Goal: Information Seeking & Learning: Learn about a topic

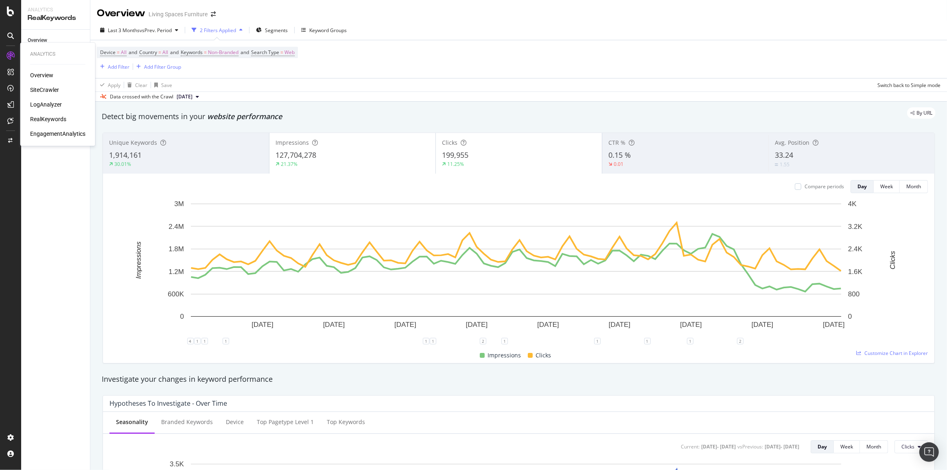
click at [40, 105] on div "LogAnalyzer" at bounding box center [46, 105] width 32 height 8
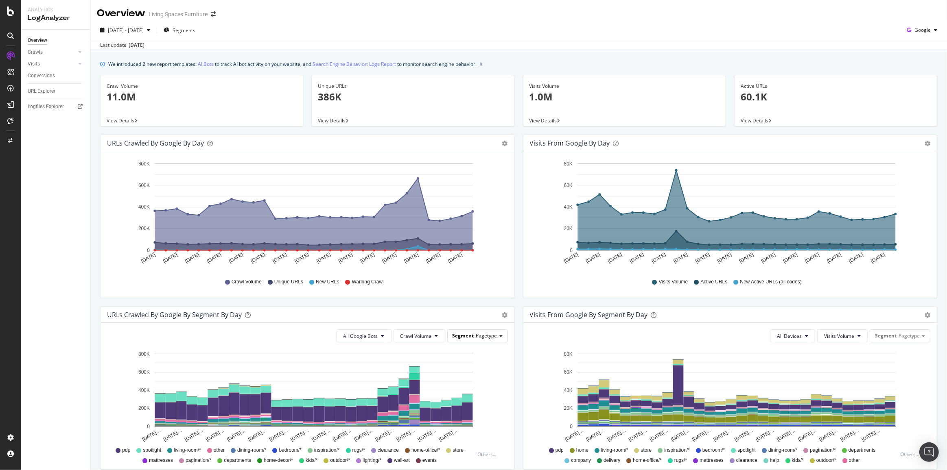
click at [495, 337] on div "Segment Pagetype" at bounding box center [478, 336] width 60 height 12
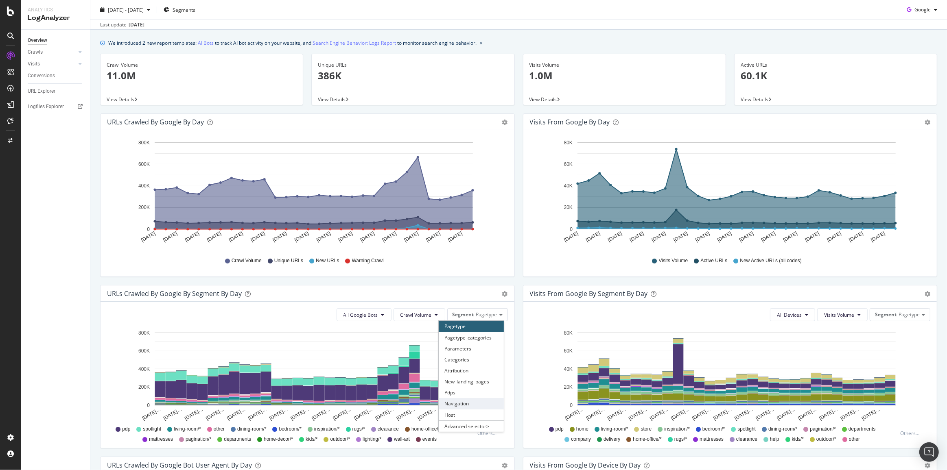
scroll to position [37, 0]
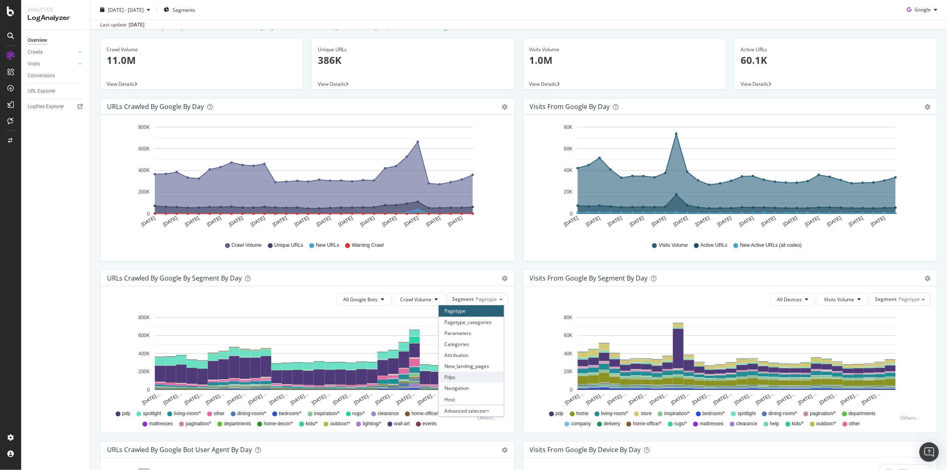
click at [459, 376] on div "Pdps" at bounding box center [471, 377] width 65 height 11
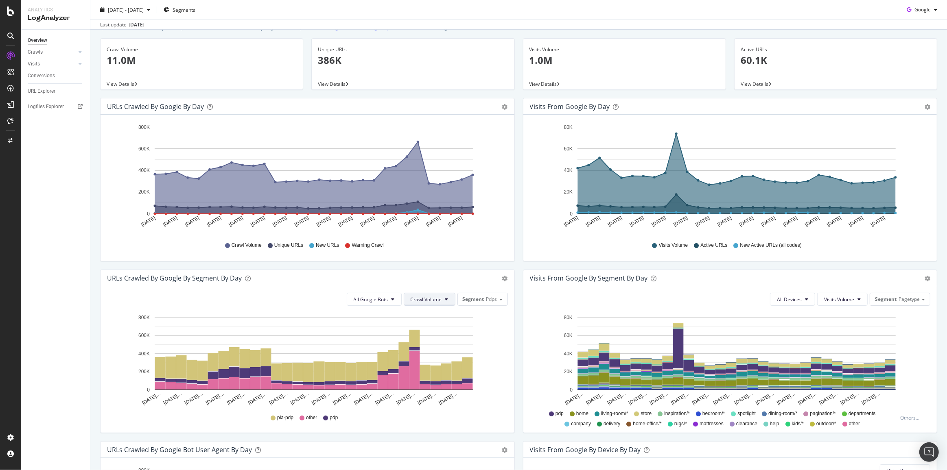
click at [440, 298] on span "Crawl Volume" at bounding box center [426, 299] width 31 height 7
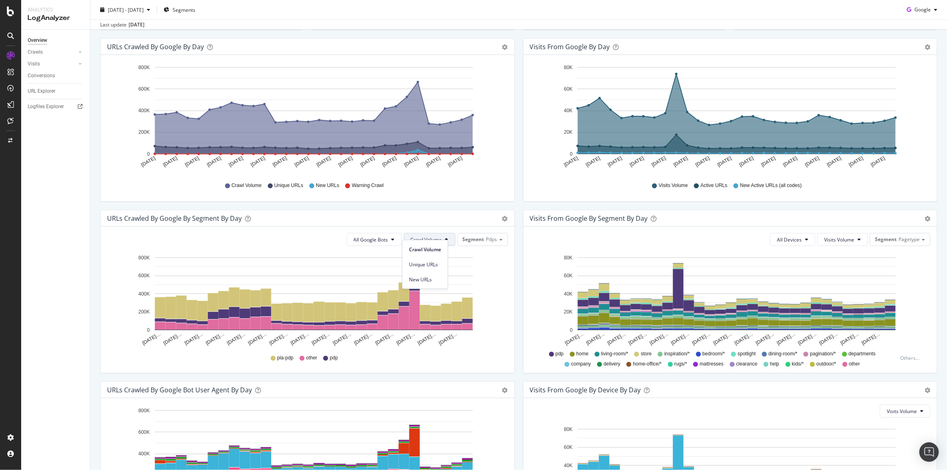
scroll to position [207, 0]
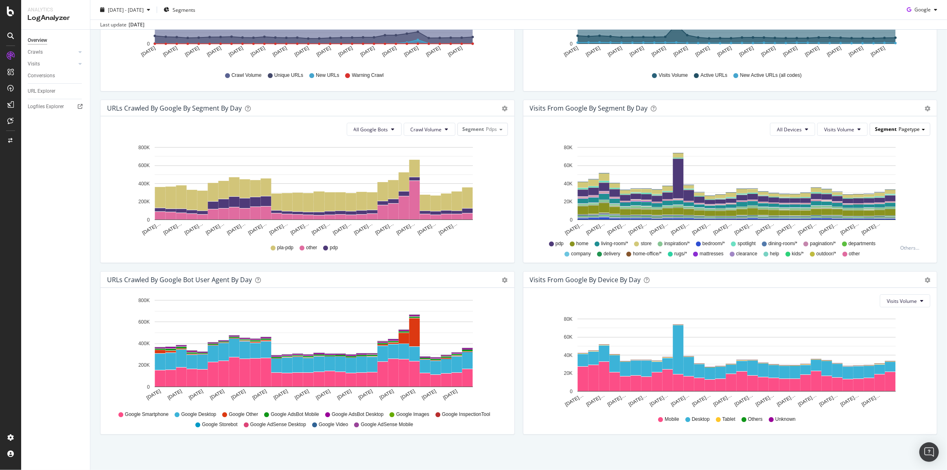
click at [889, 129] on span "Segment" at bounding box center [886, 129] width 22 height 7
click at [706, 130] on div "All Devices Visits Volume Segment Pagetype Pagetype Pagetype_categories Paramet…" at bounding box center [730, 129] width 401 height 13
click at [903, 123] on div "Segment Pagetype" at bounding box center [900, 129] width 60 height 12
click at [881, 206] on div "Pdps" at bounding box center [893, 207] width 65 height 11
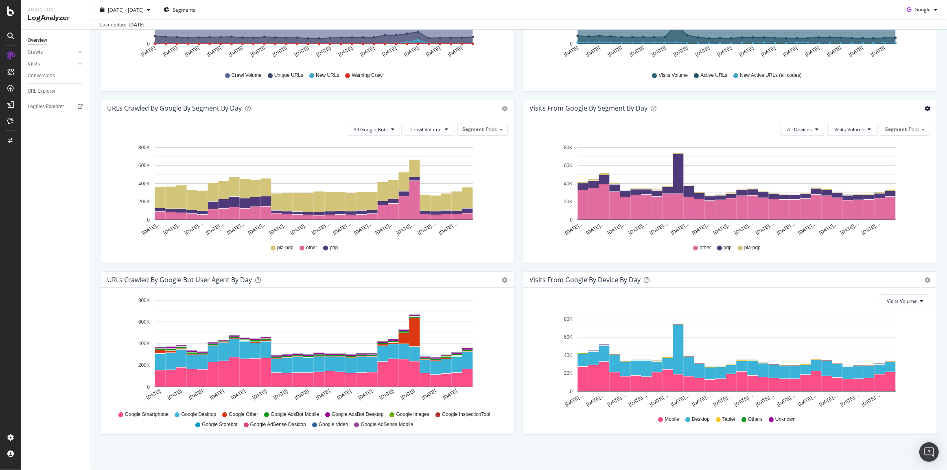
click at [924, 109] on icon "gear" at bounding box center [927, 109] width 6 height 6
drag, startPoint x: 679, startPoint y: 254, endPoint x: 688, endPoint y: 247, distance: 11.5
click at [683, 250] on div "other pdp pla-pdp" at bounding box center [730, 248] width 393 height 18
click at [693, 247] on icon at bounding box center [695, 248] width 5 height 5
click at [711, 247] on div "other pdp pla-pdp" at bounding box center [730, 248] width 393 height 18
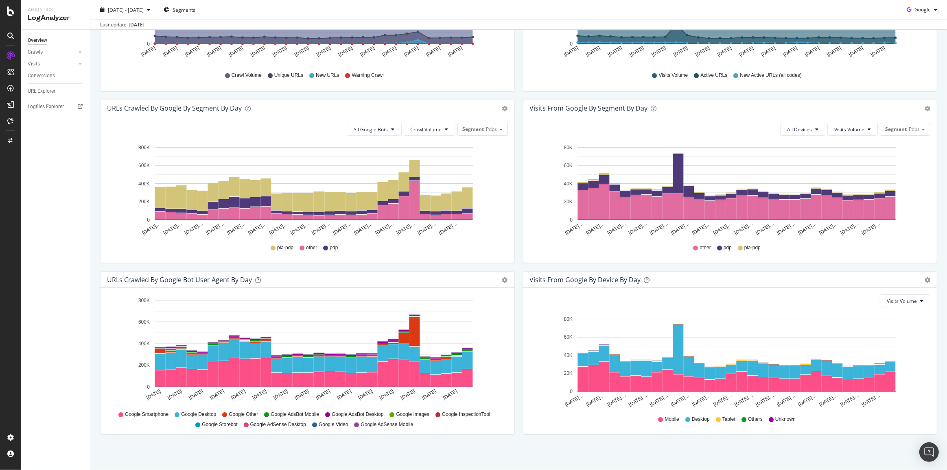
click at [702, 247] on span "other" at bounding box center [705, 248] width 11 height 7
click at [850, 129] on span "Visits Volume" at bounding box center [849, 129] width 30 height 7
click at [804, 130] on span "All Devices" at bounding box center [799, 129] width 25 height 7
click at [771, 103] on div "Visits from Google By Segment By Day Timeline (by Value) Table" at bounding box center [730, 108] width 414 height 16
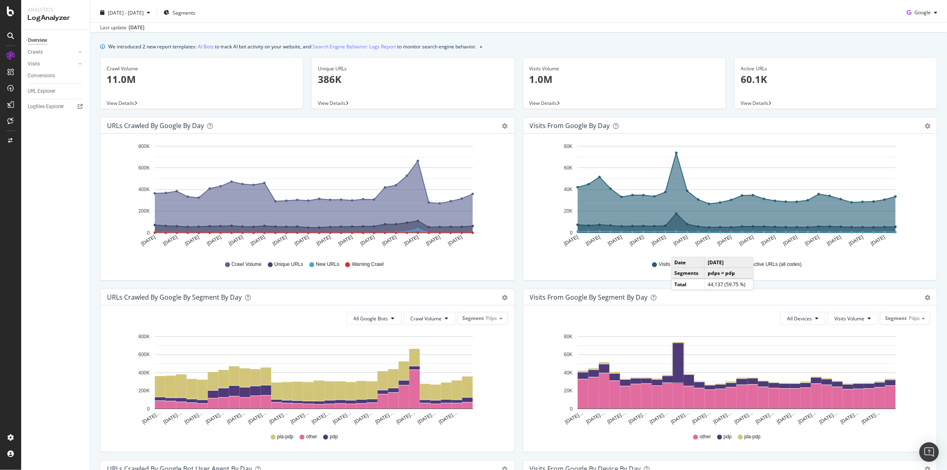
scroll to position [0, 0]
